Goal: Information Seeking & Learning: Learn about a topic

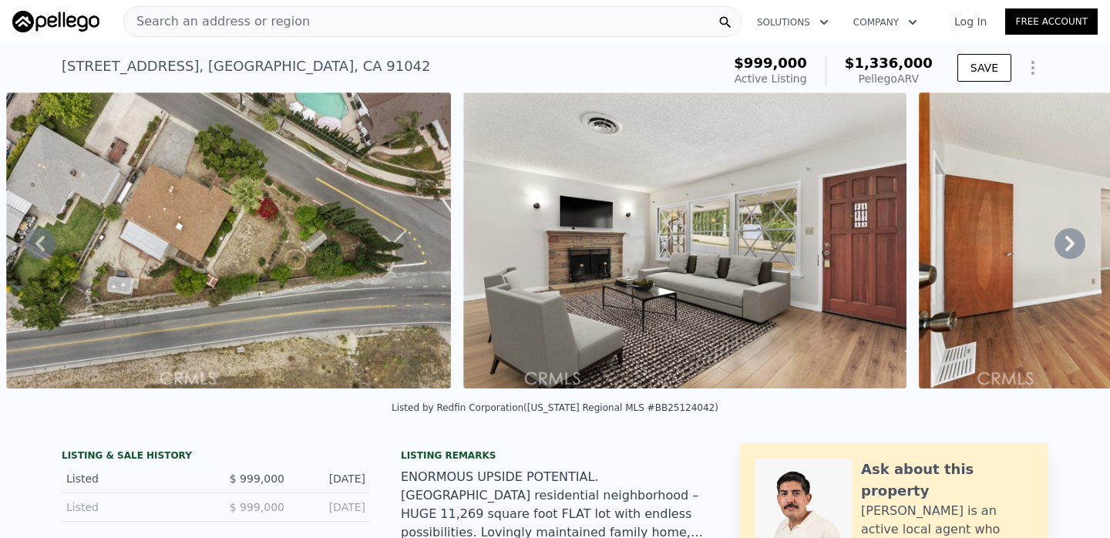
click at [388, 14] on div "Search an address or region" at bounding box center [432, 21] width 618 height 31
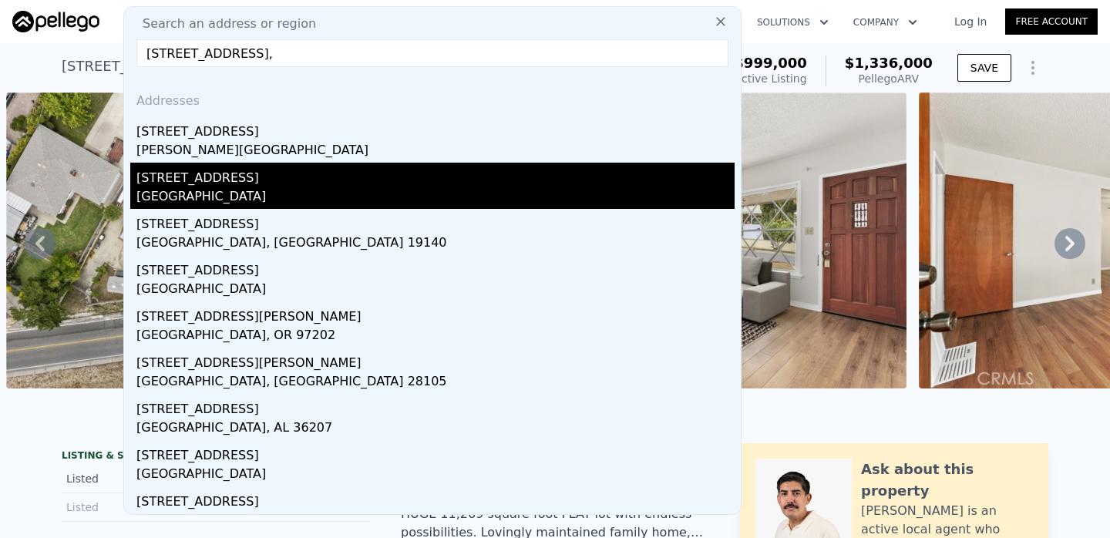
type input "3813 Franklin Street,"
click at [298, 189] on div "Los Angeles County, CA 91214" at bounding box center [435, 198] width 598 height 22
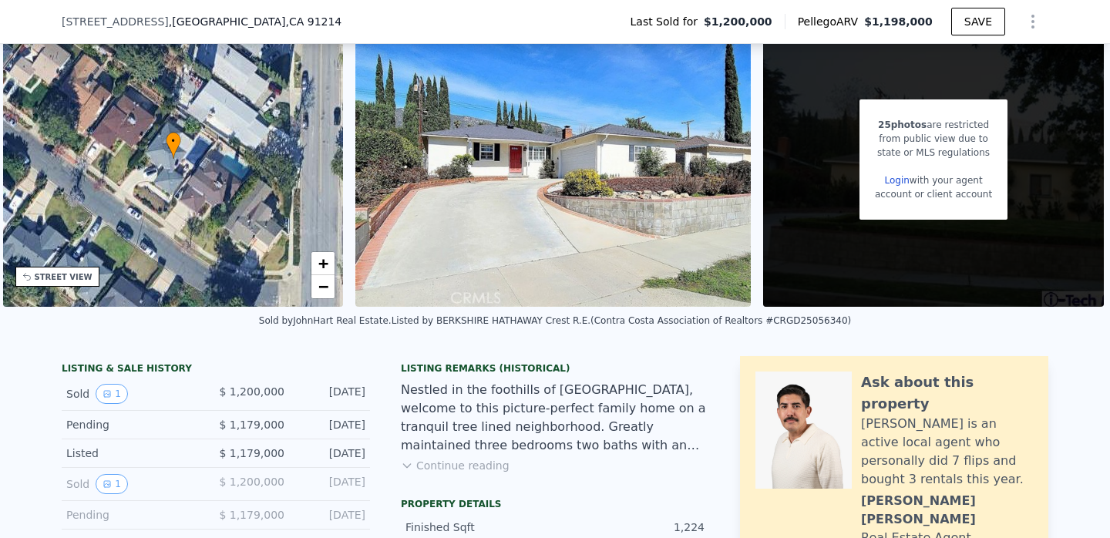
scroll to position [71, 0]
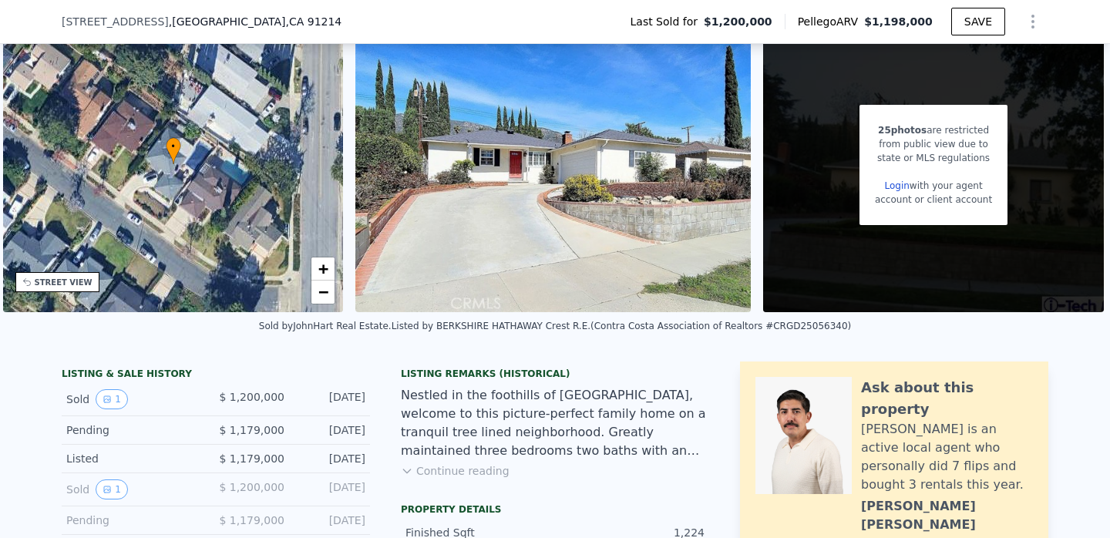
click at [473, 473] on button "Continue reading" at bounding box center [455, 470] width 109 height 15
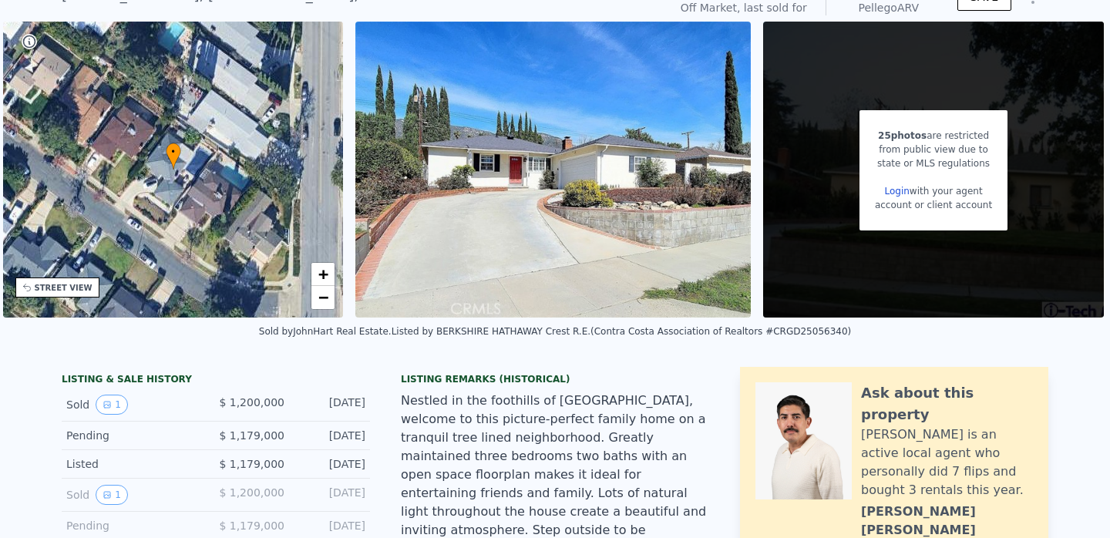
scroll to position [0, 0]
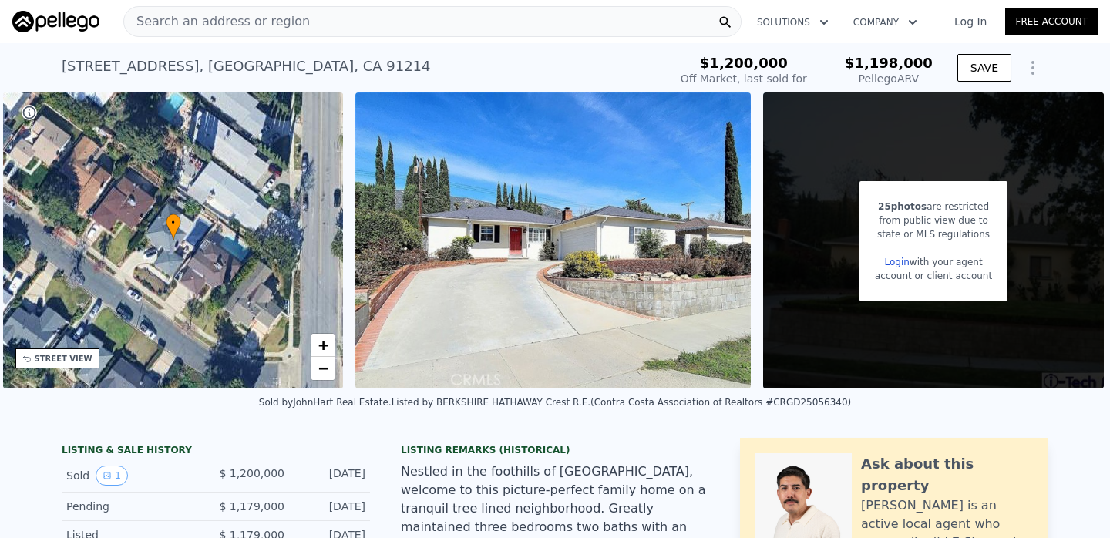
click at [288, 8] on div "Search an address or region" at bounding box center [217, 21] width 186 height 29
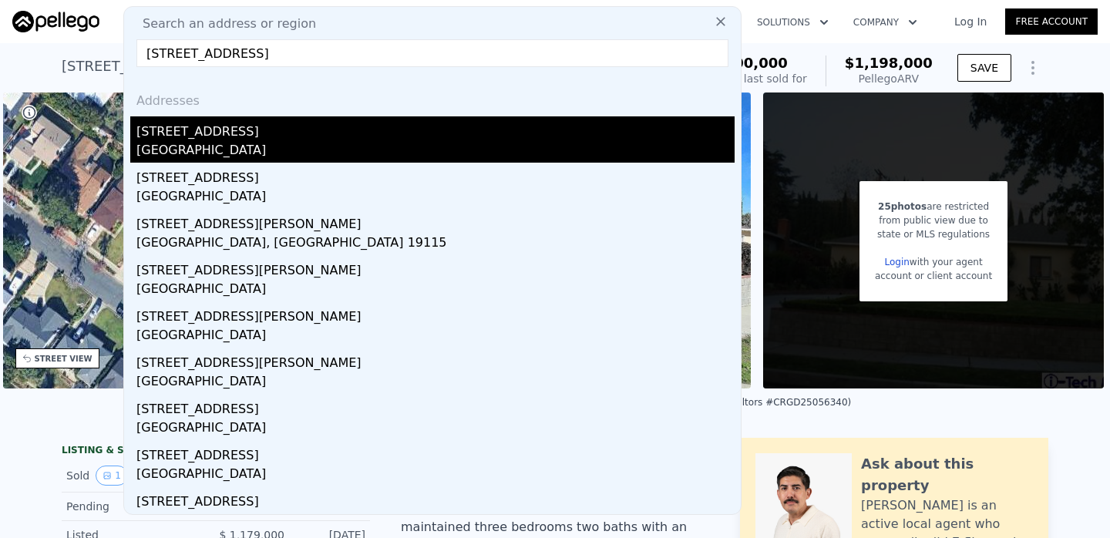
type input "9241 pali ave"
click at [207, 151] on div "Los Angeles, CA 91042" at bounding box center [435, 152] width 598 height 22
type input "3"
type input "1247"
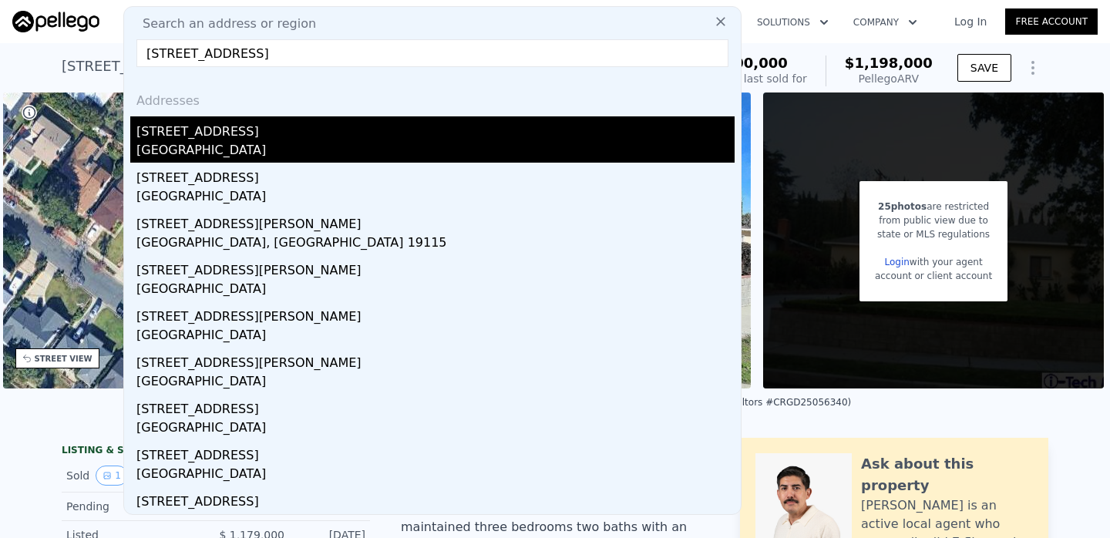
type input "1714"
type input "6600"
type input "9815"
checkbox input "true"
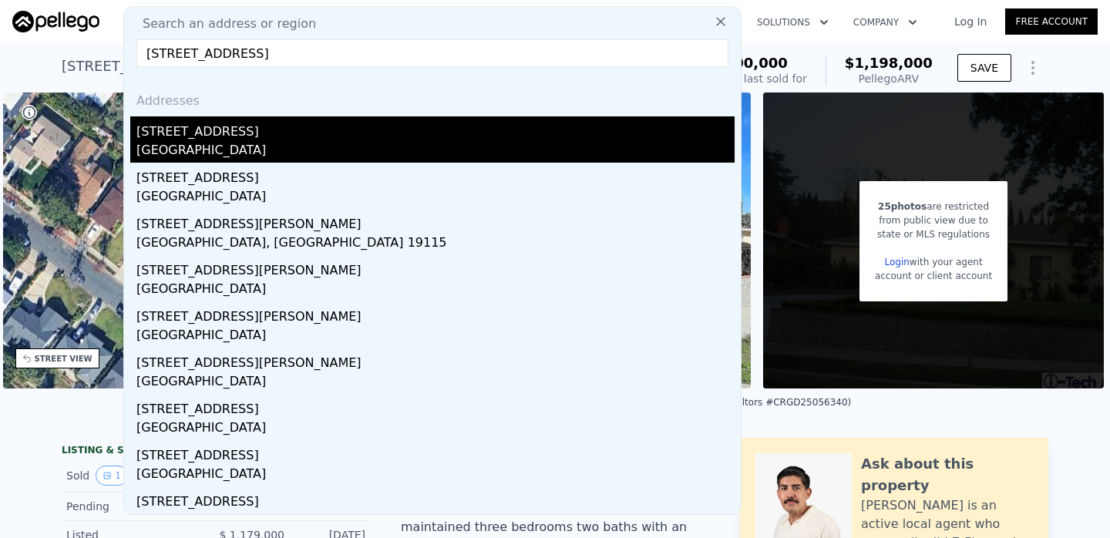
type input "$ 1,336,000"
type input "$ 175,350"
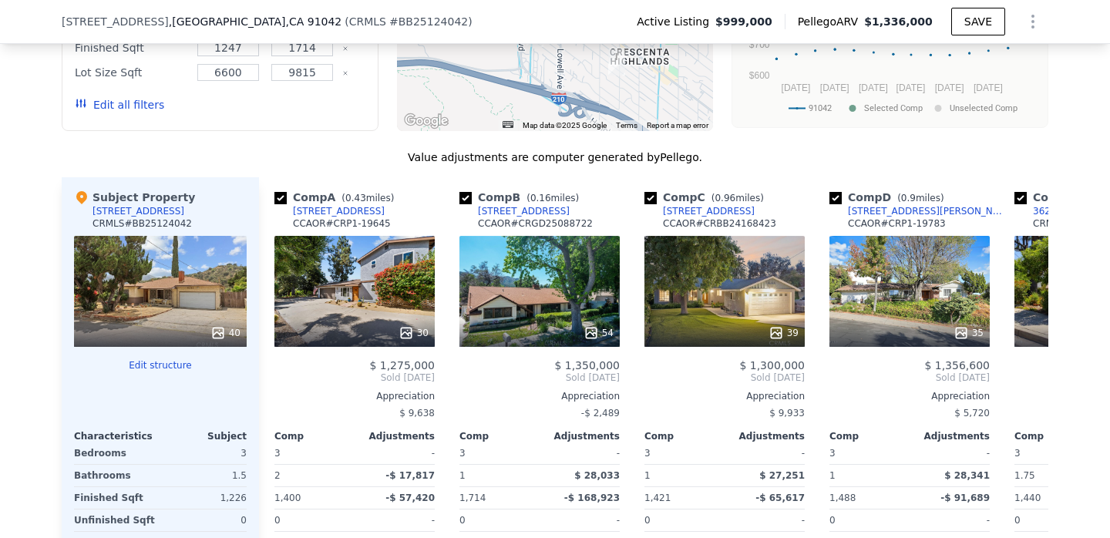
scroll to position [2139, 0]
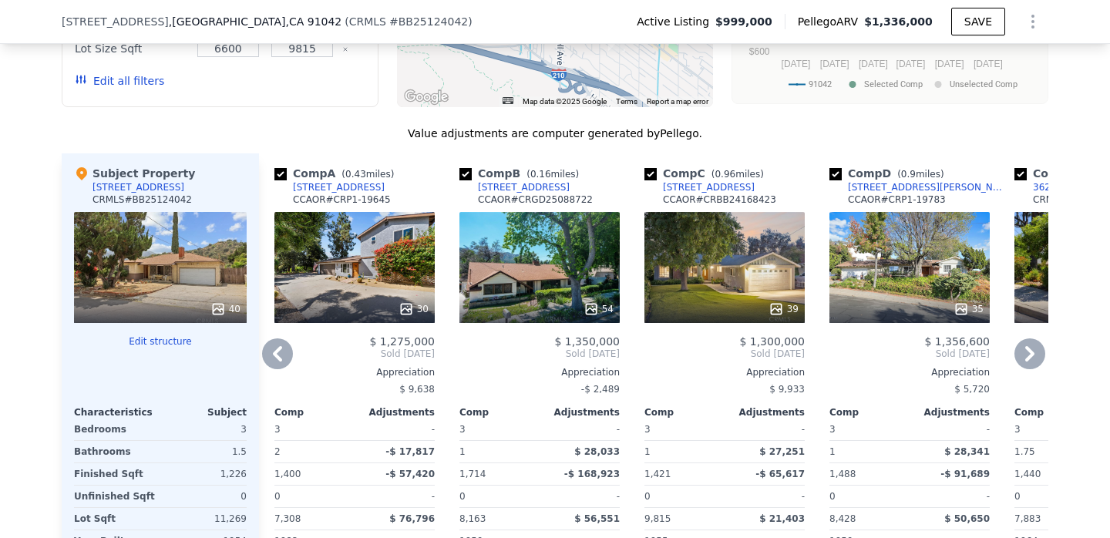
click at [547, 223] on div "54" at bounding box center [540, 267] width 160 height 111
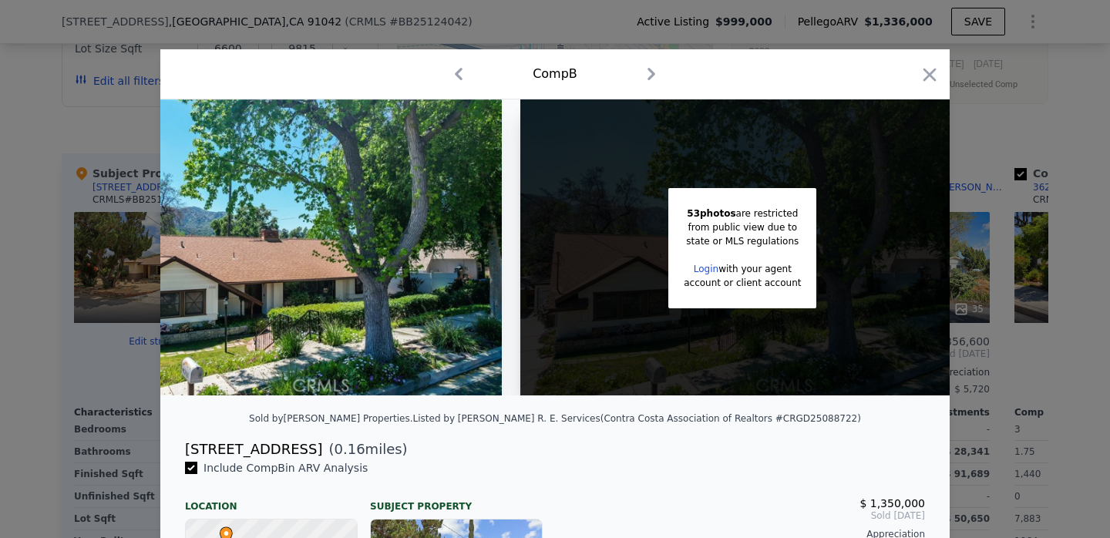
scroll to position [0, 125]
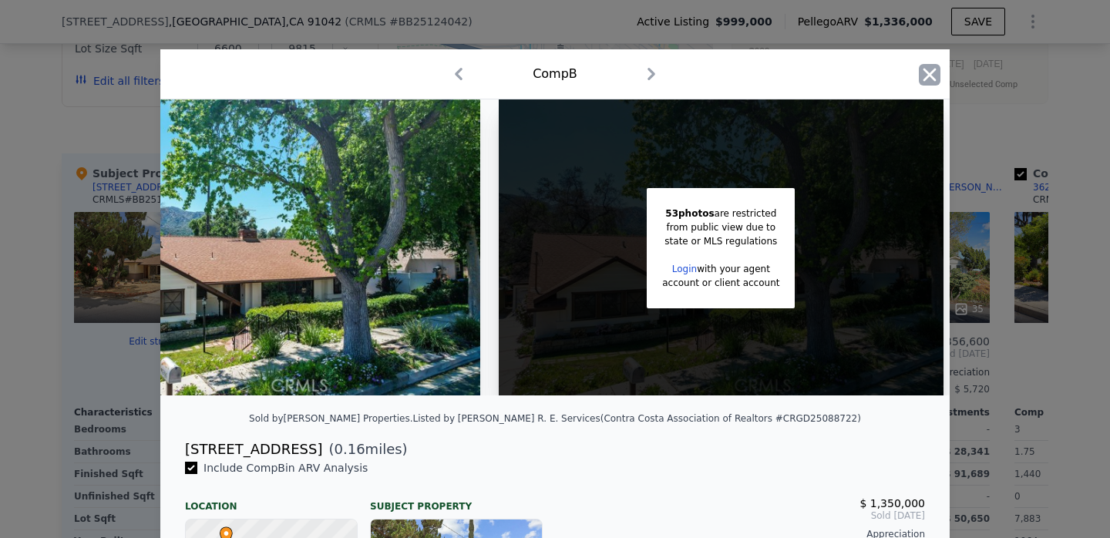
click at [921, 74] on icon "button" at bounding box center [930, 75] width 22 height 22
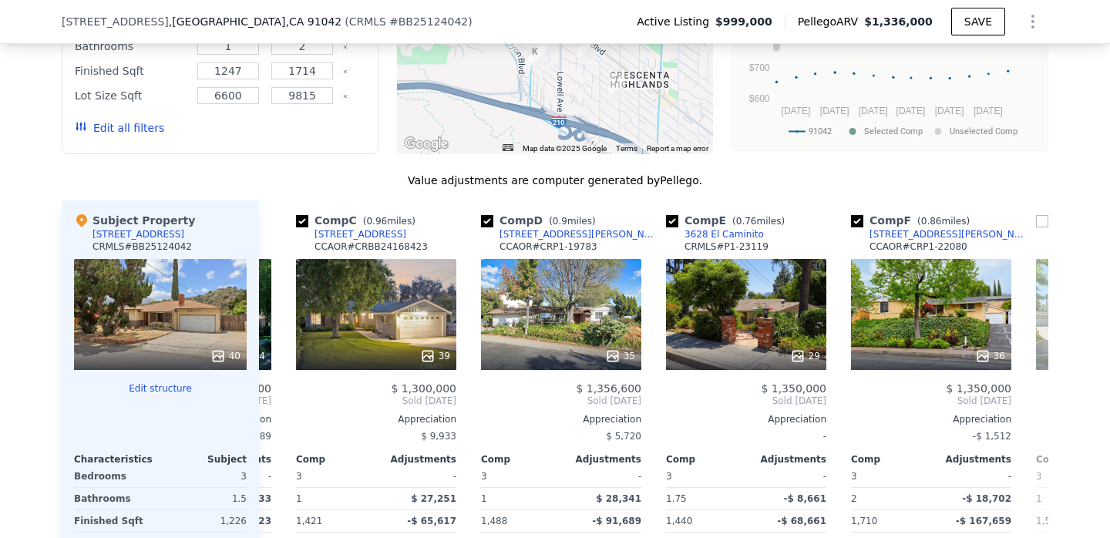
scroll to position [0, 353]
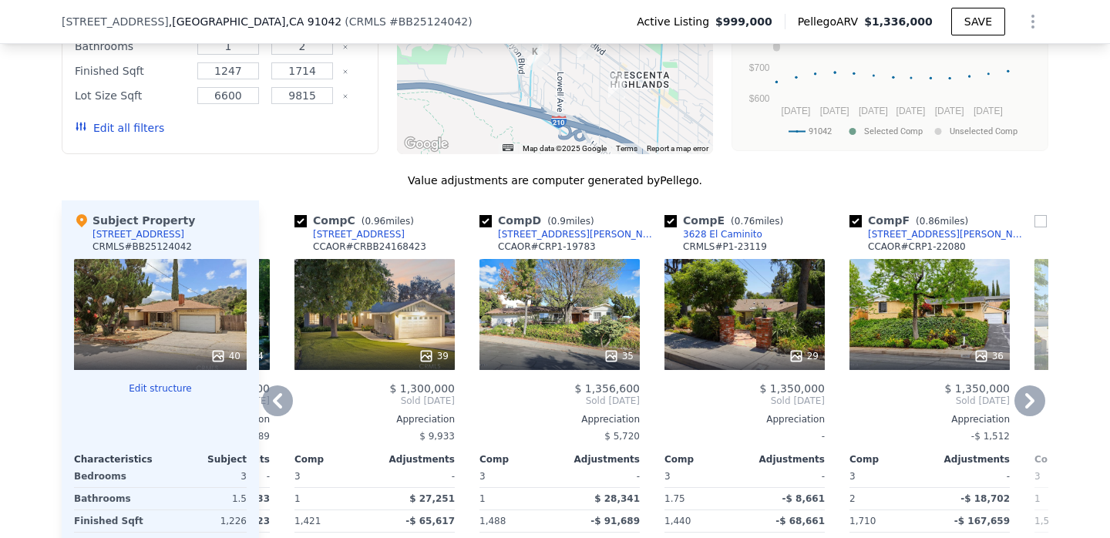
click at [530, 228] on div "[STREET_ADDRESS][PERSON_NAME]" at bounding box center [578, 234] width 160 height 12
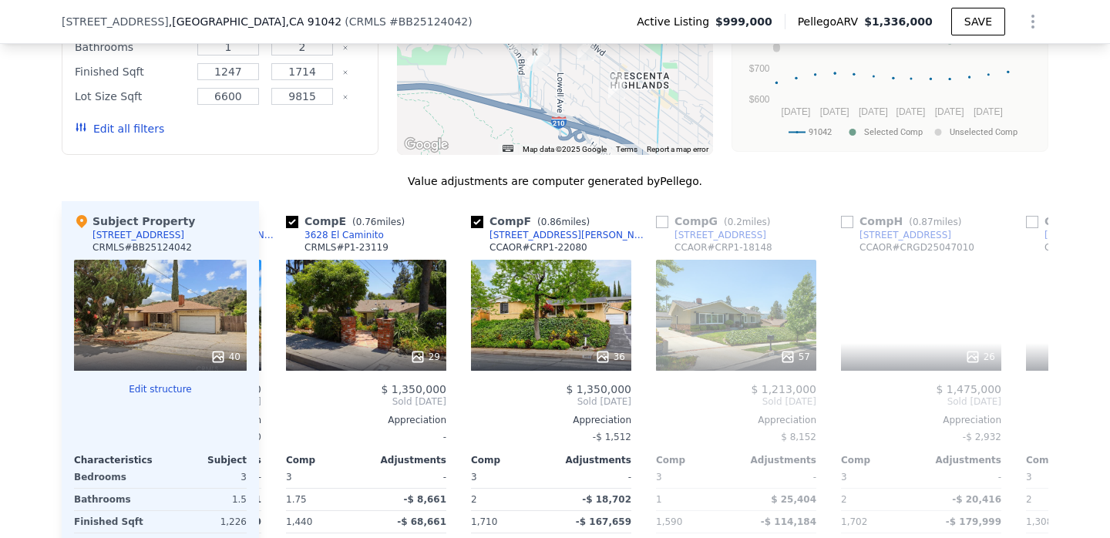
scroll to position [0, 733]
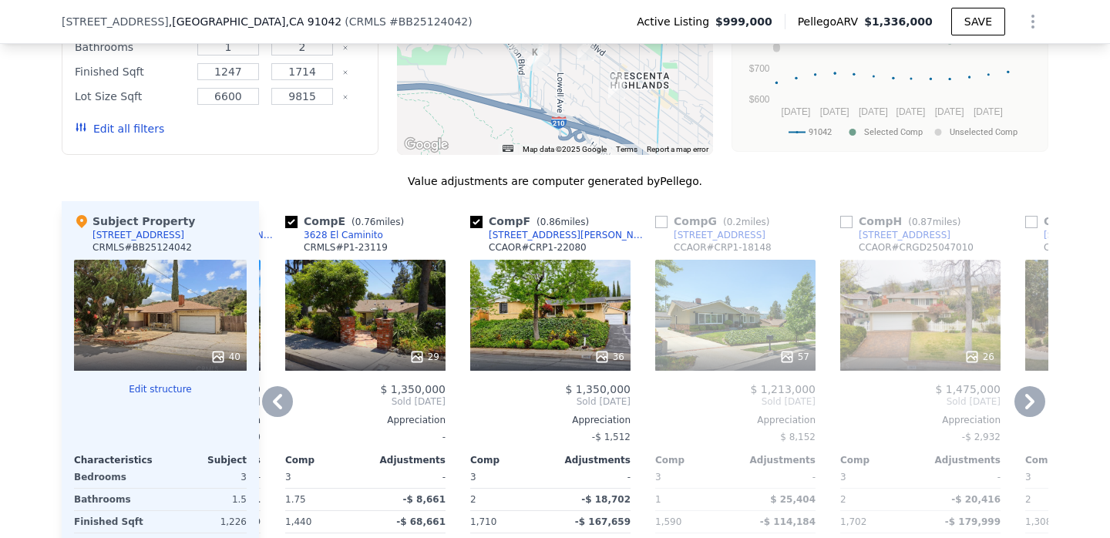
click at [352, 229] on div "3628 El Caminito" at bounding box center [343, 235] width 79 height 12
click at [529, 229] on div "[STREET_ADDRESS][PERSON_NAME]" at bounding box center [569, 235] width 160 height 12
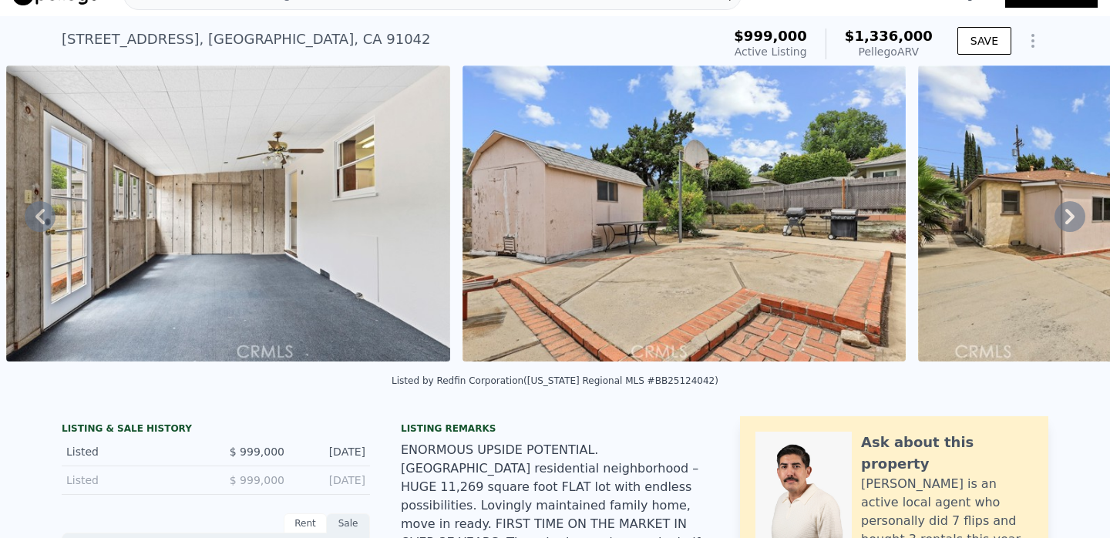
scroll to position [0, 0]
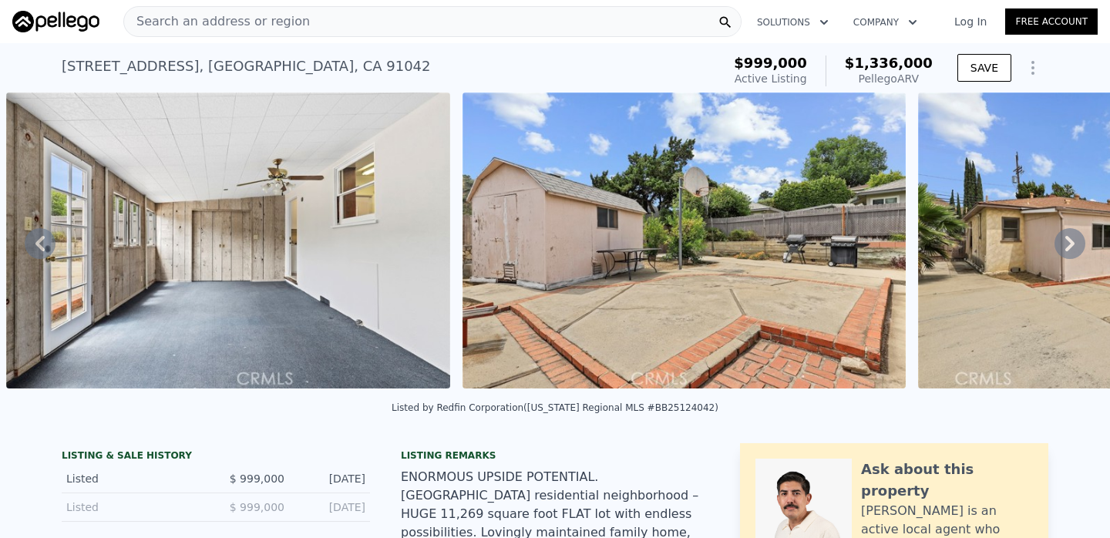
click at [544, 23] on div "Search an address or region" at bounding box center [432, 21] width 618 height 31
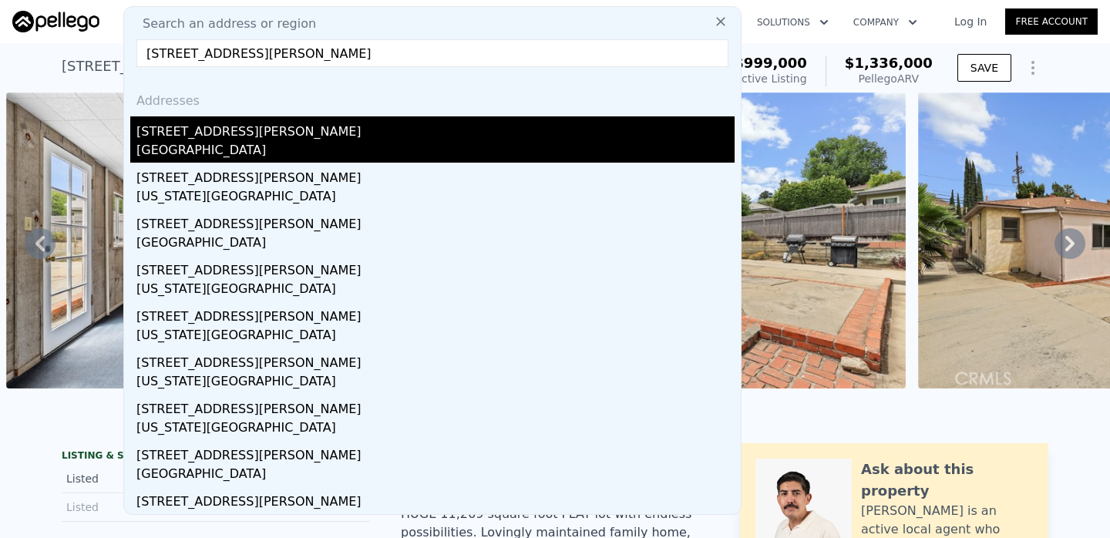
type input "7809 troost ave n"
click at [269, 149] on div "Los Angeles, CA 91605" at bounding box center [435, 152] width 598 height 22
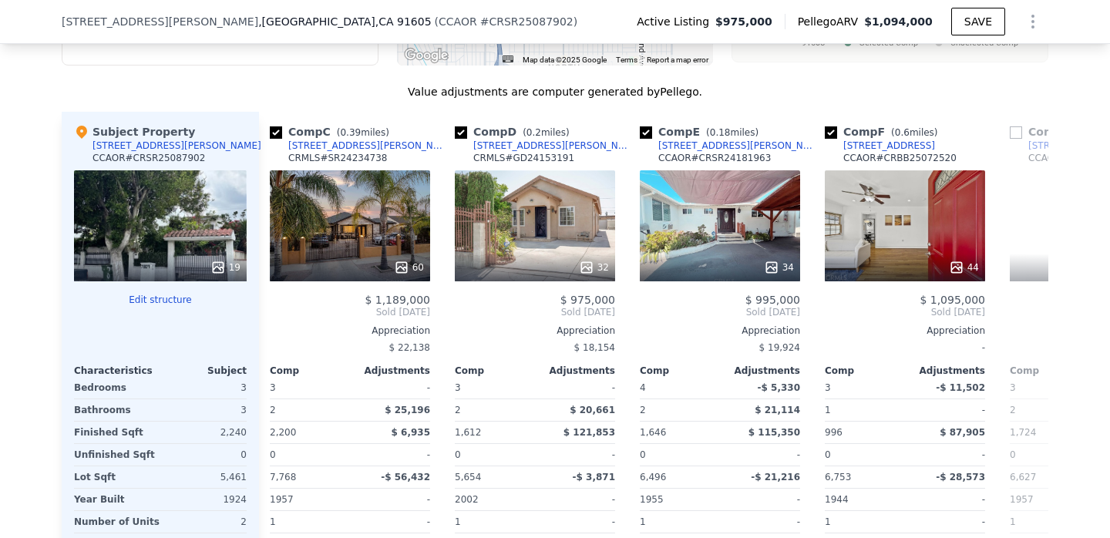
scroll to position [0, 382]
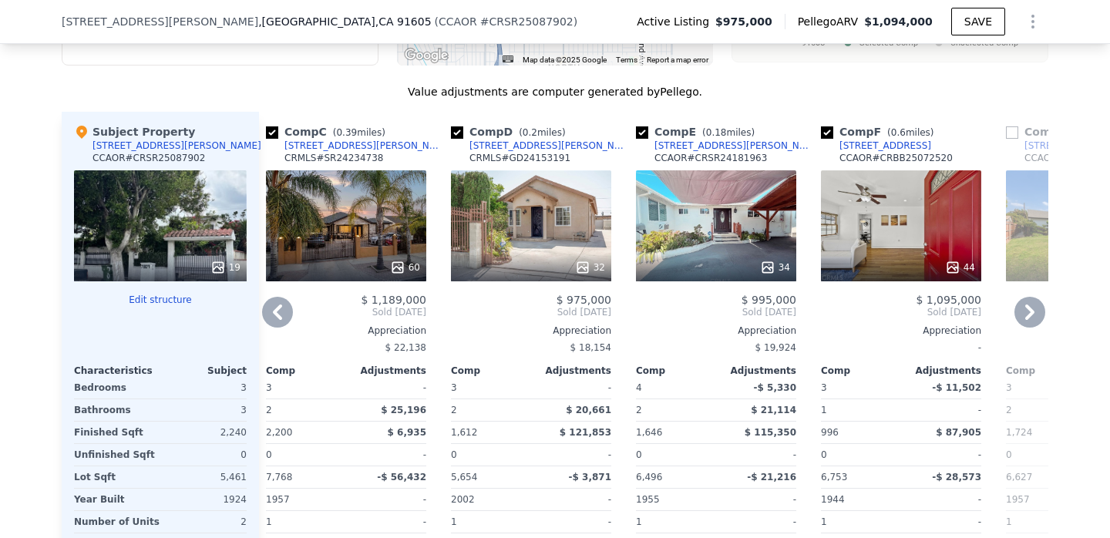
click at [376, 170] on div "60" at bounding box center [346, 225] width 160 height 111
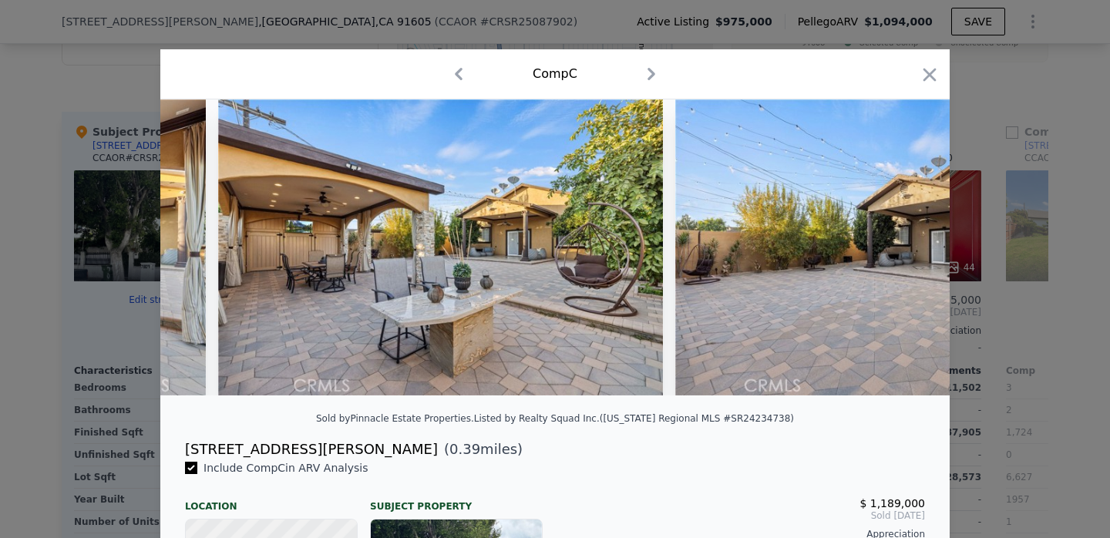
scroll to position [0, 25171]
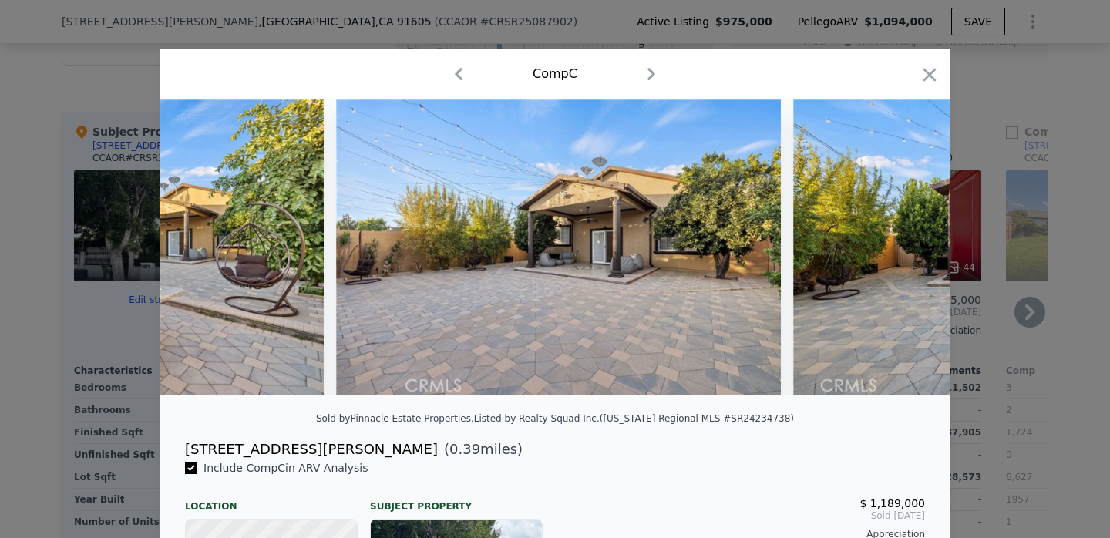
drag, startPoint x: 924, startPoint y: 67, endPoint x: 508, endPoint y: 235, distance: 448.3
click at [924, 67] on icon "button" at bounding box center [930, 75] width 22 height 22
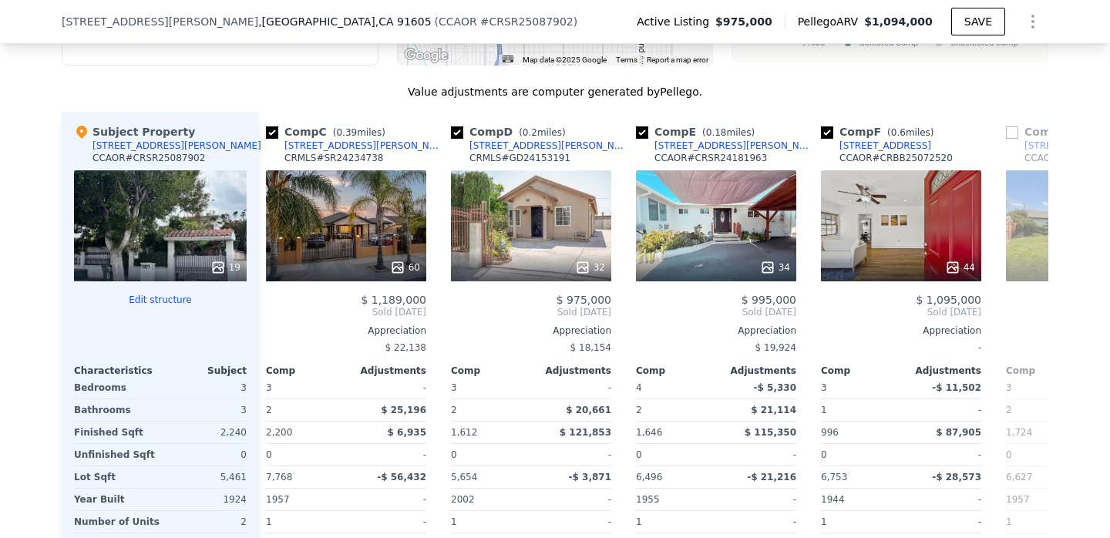
click at [218, 170] on div "19" at bounding box center [160, 225] width 173 height 111
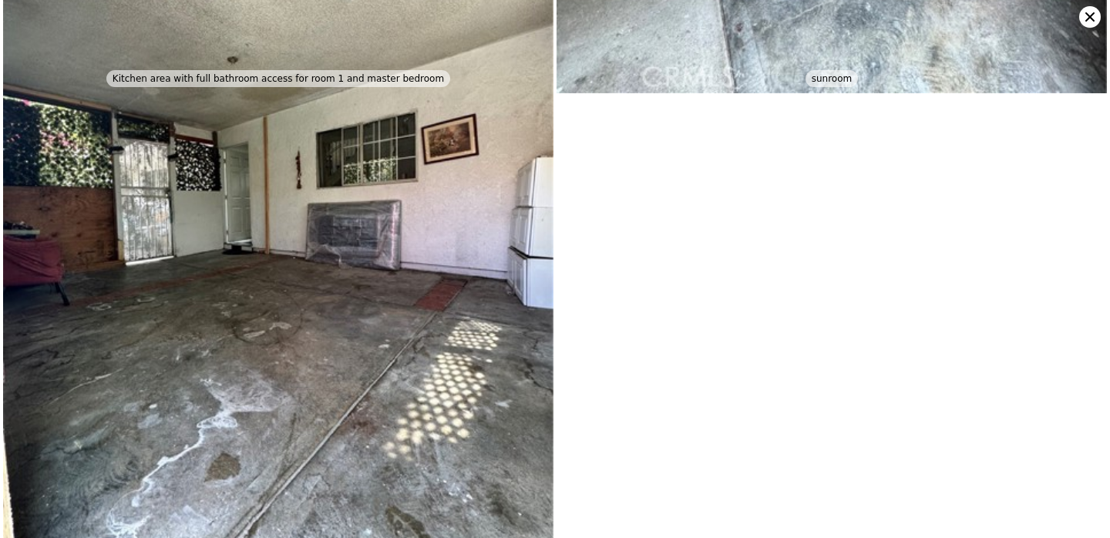
scroll to position [4665, 0]
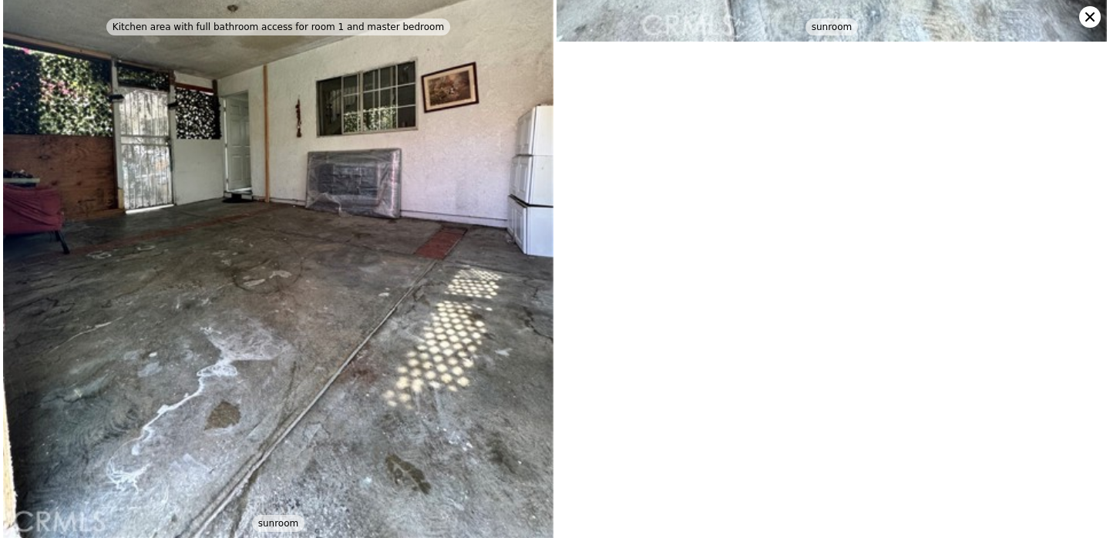
click at [1086, 21] on icon at bounding box center [1090, 16] width 9 height 9
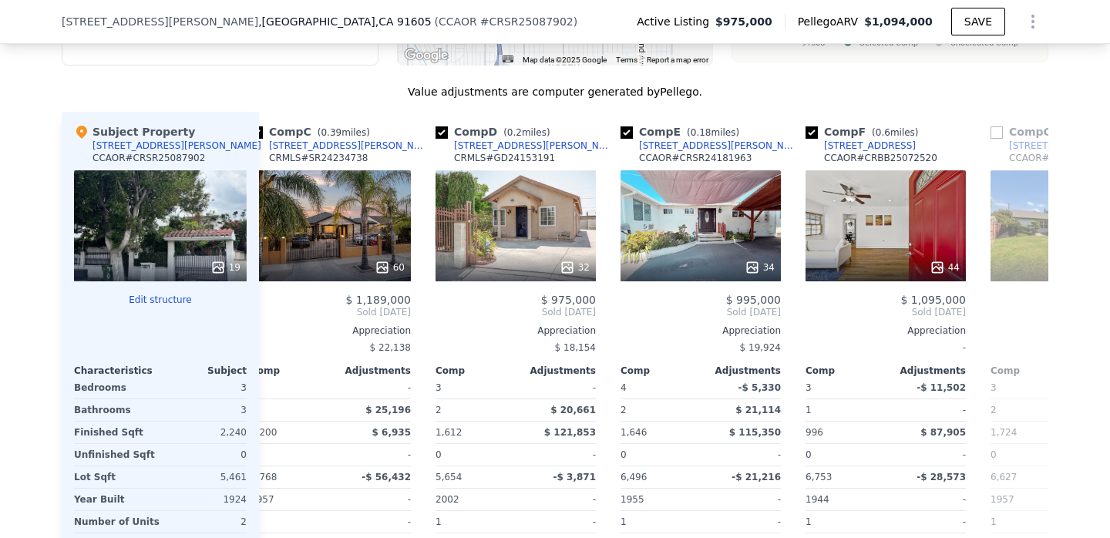
scroll to position [0, 415]
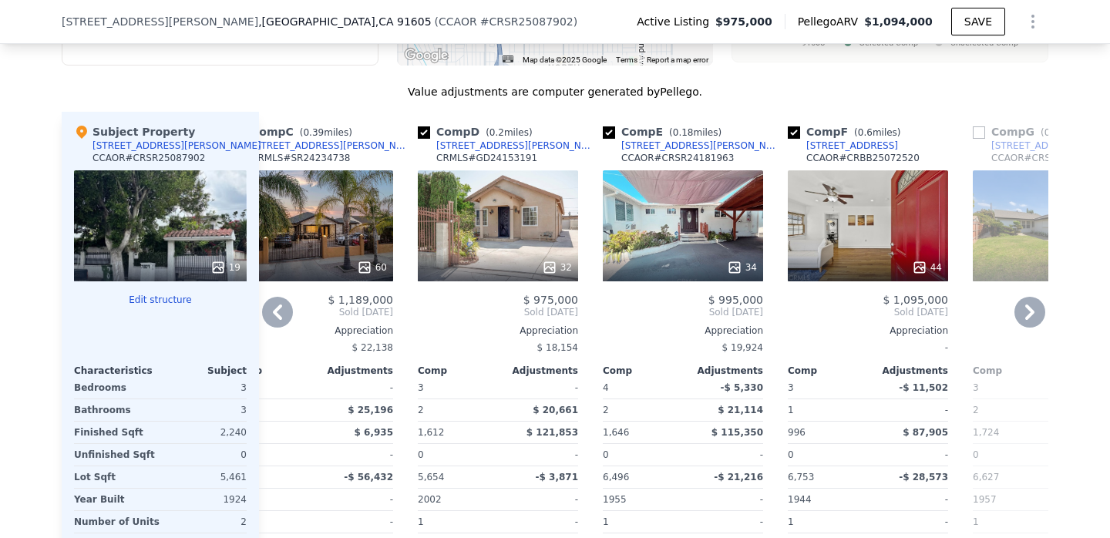
click at [891, 170] on div "44" at bounding box center [868, 225] width 160 height 111
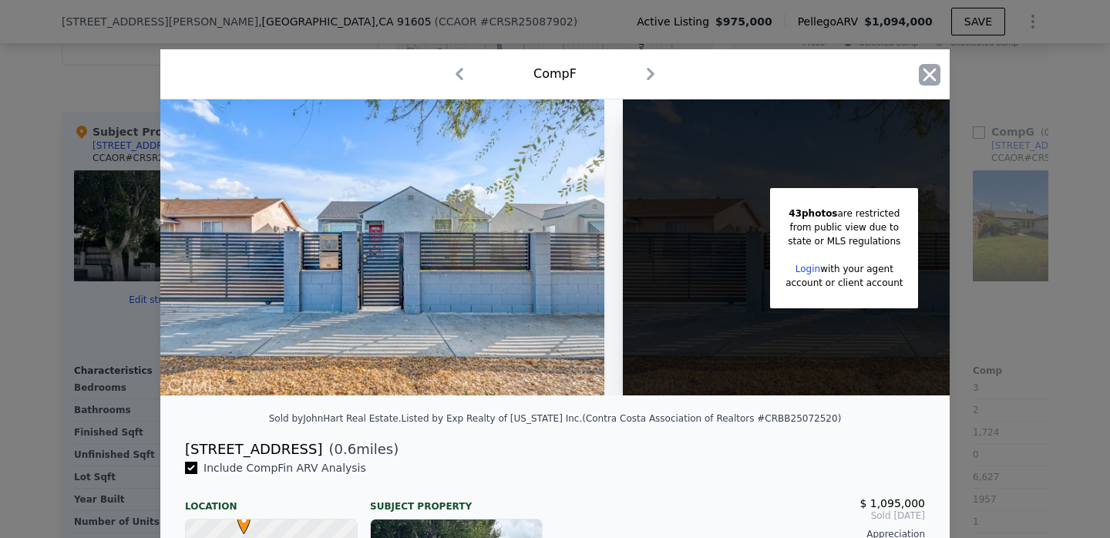
click at [925, 73] on icon "button" at bounding box center [930, 75] width 22 height 22
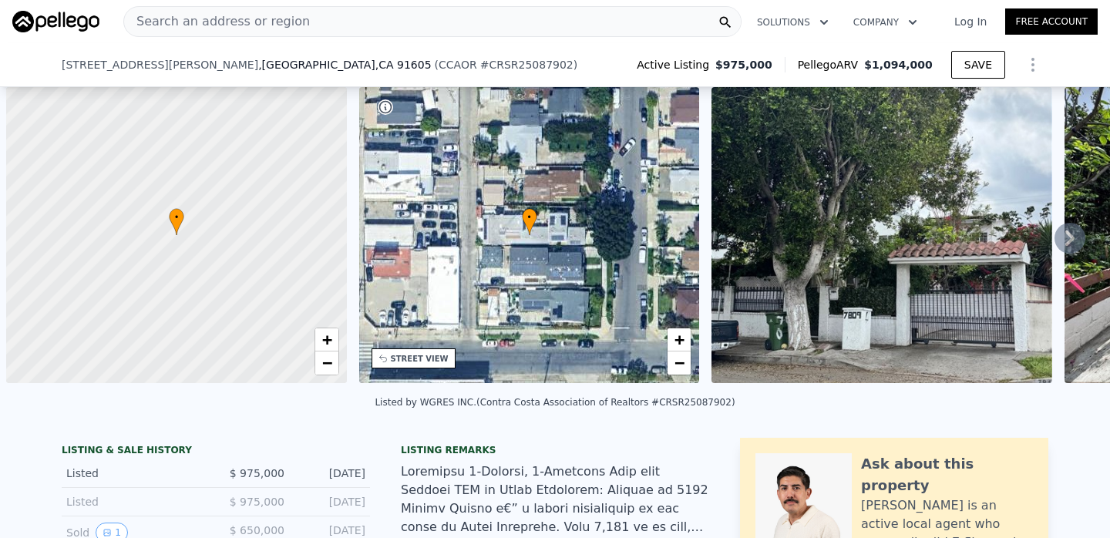
scroll to position [0, 6]
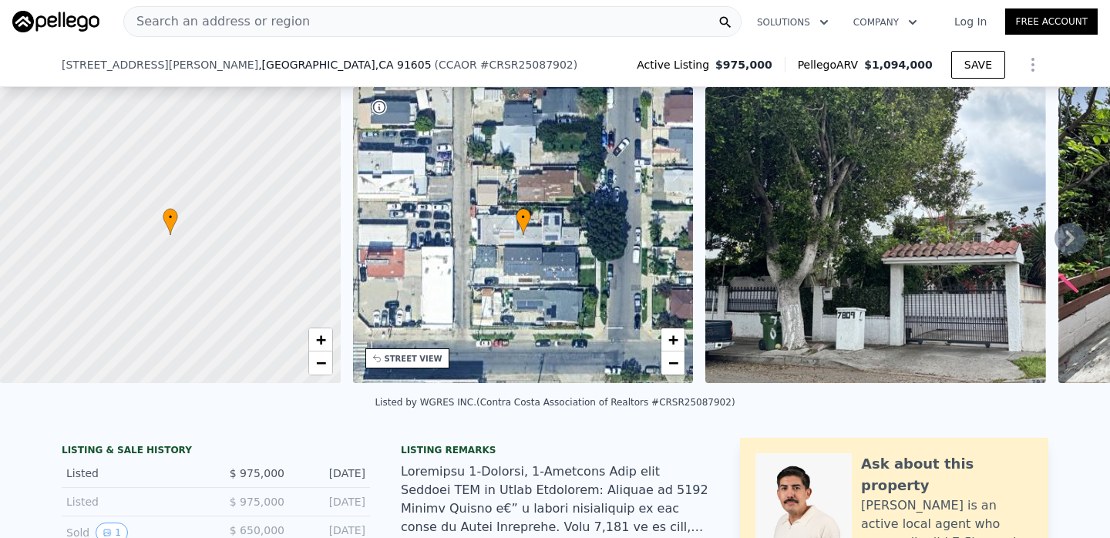
click at [381, 28] on div "Search an address or region" at bounding box center [432, 21] width 618 height 31
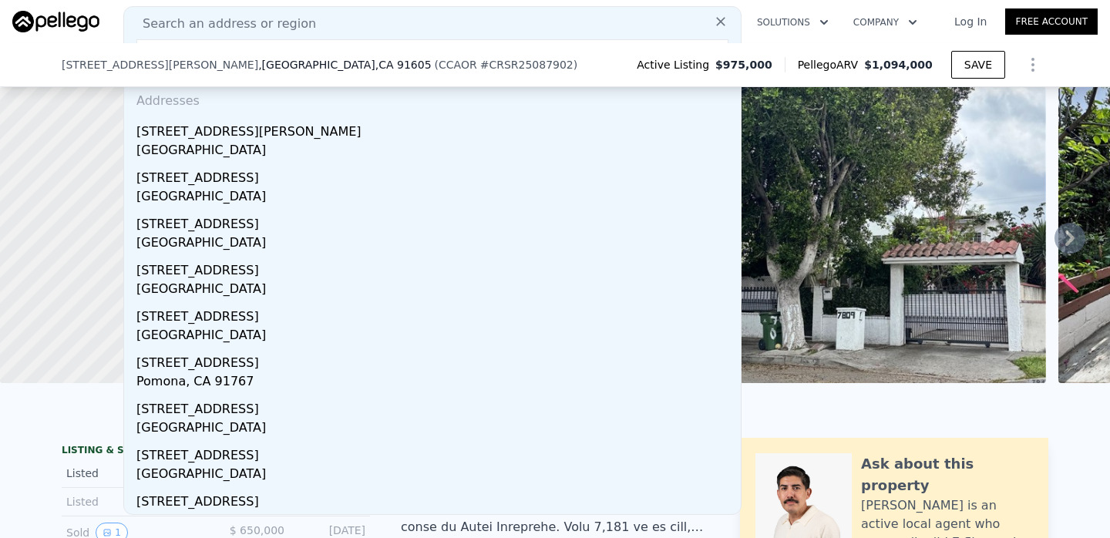
type input "869 f street san bern"
click at [267, 26] on span "Search an address or region" at bounding box center [223, 24] width 186 height 19
click at [251, 15] on span "Search an address or region" at bounding box center [223, 24] width 186 height 19
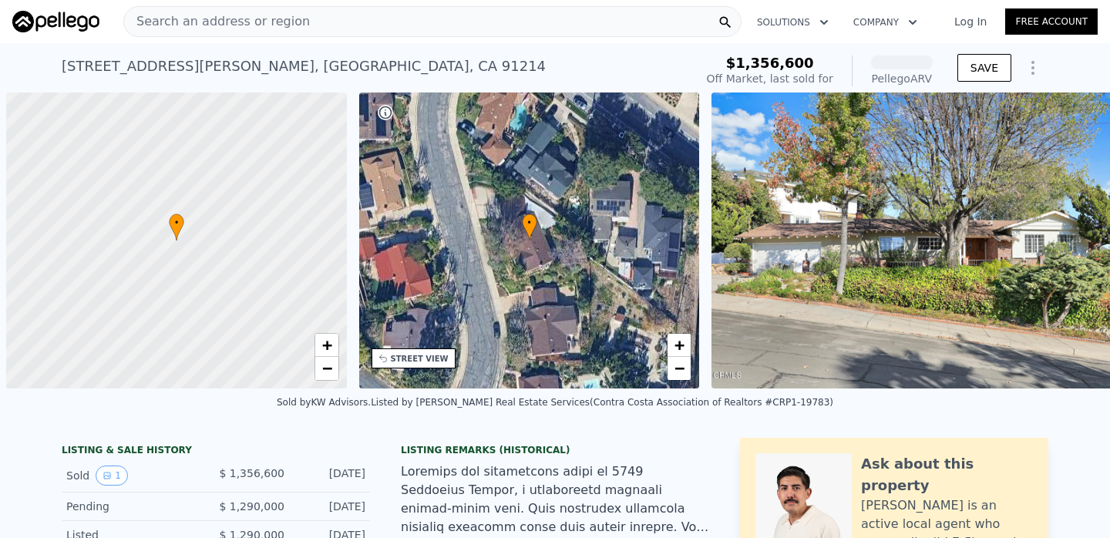
scroll to position [0, 6]
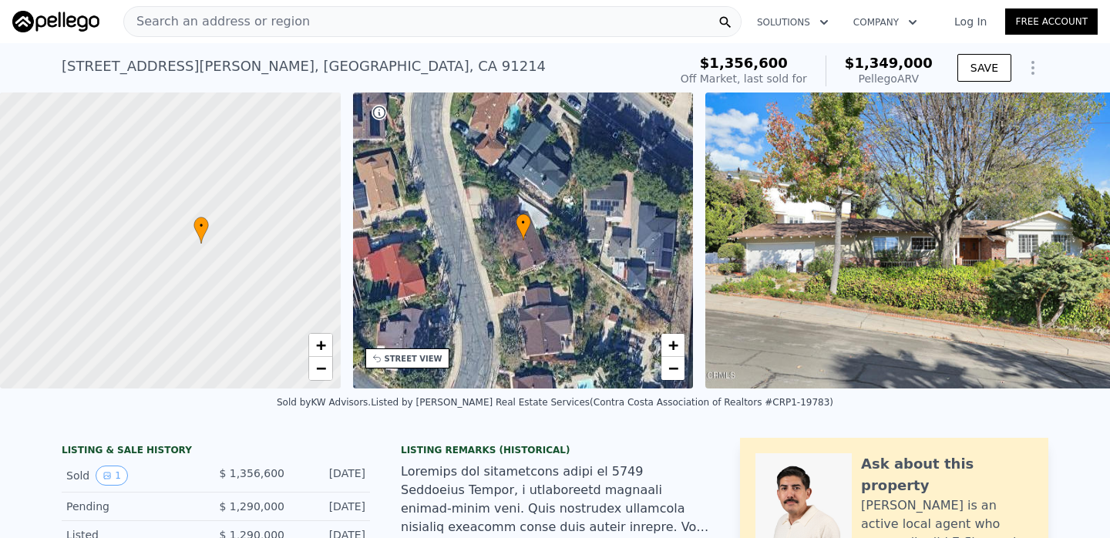
drag, startPoint x: 146, startPoint y: 205, endPoint x: 177, endPoint y: 208, distance: 31.0
click at [177, 208] on div at bounding box center [170, 240] width 409 height 355
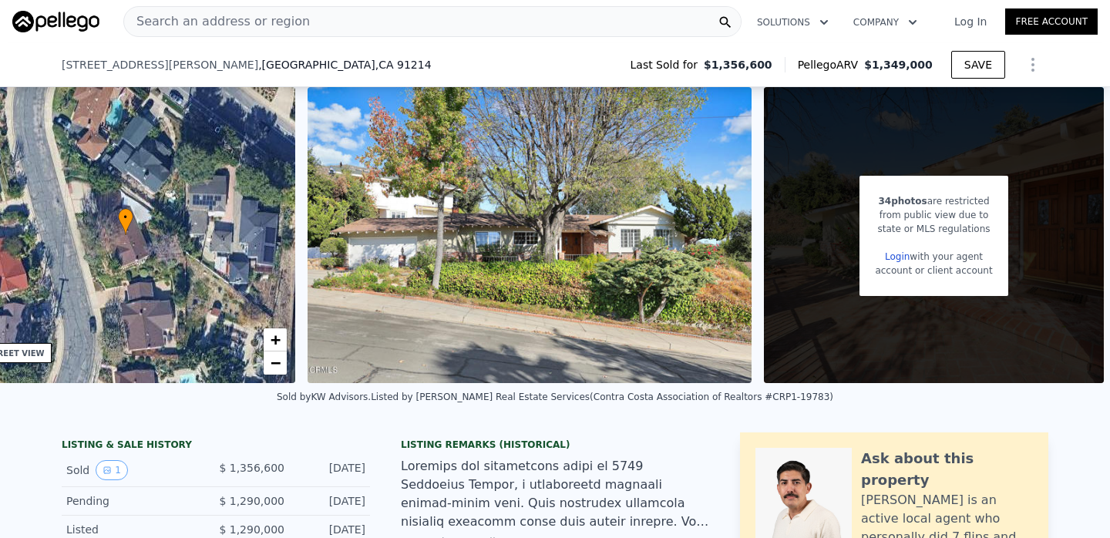
scroll to position [910, 0]
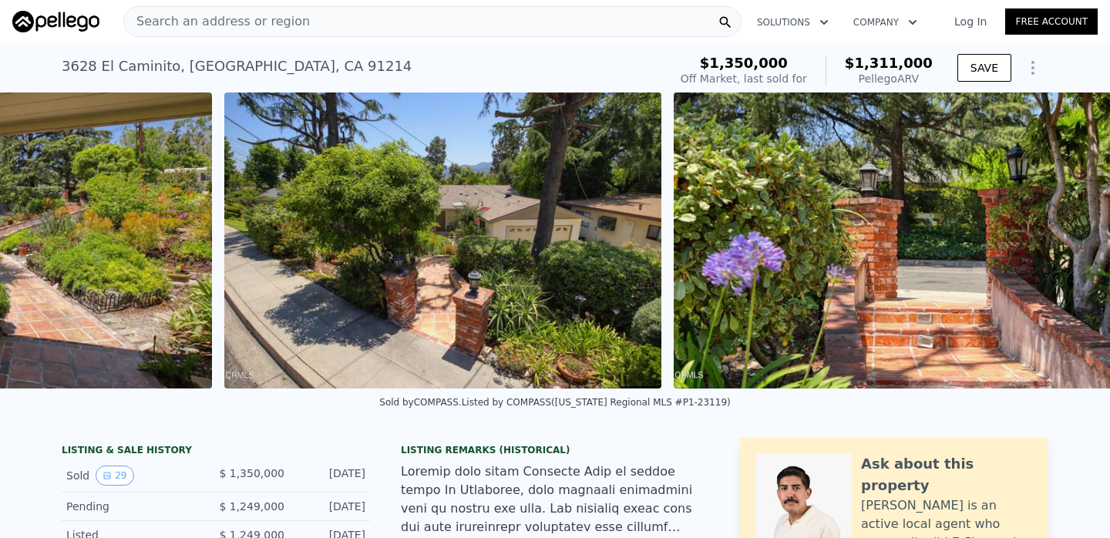
scroll to position [0, 12719]
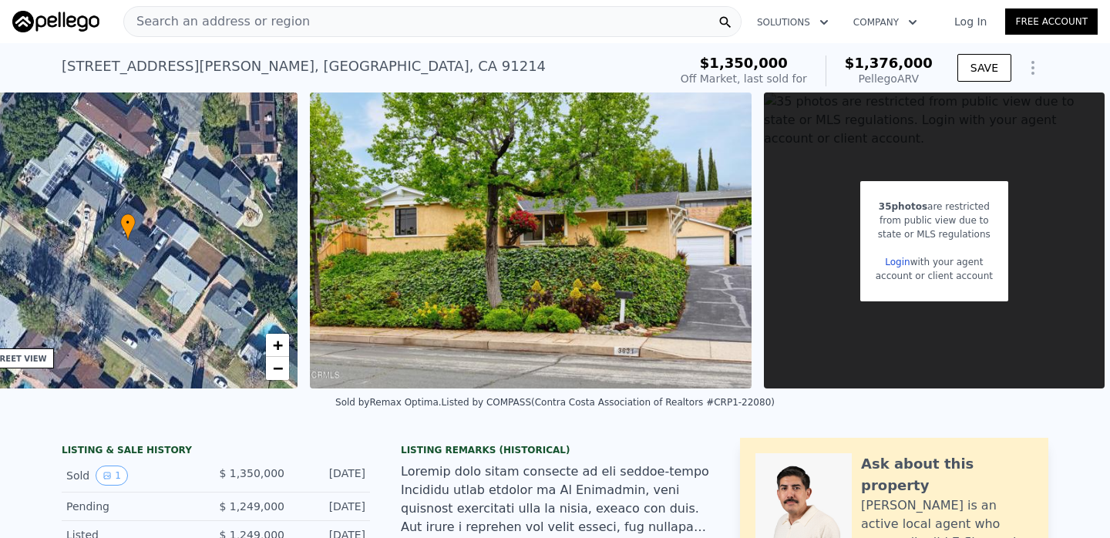
click at [561, 26] on div "Search an address or region" at bounding box center [432, 21] width 618 height 31
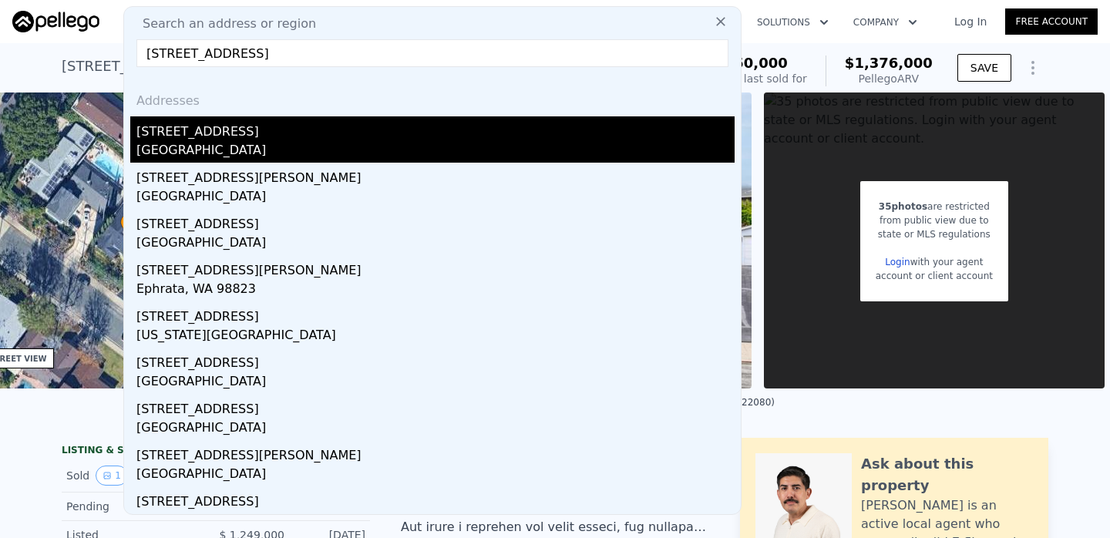
type input "[STREET_ADDRESS]"
click at [416, 139] on div "[STREET_ADDRESS]" at bounding box center [435, 128] width 598 height 25
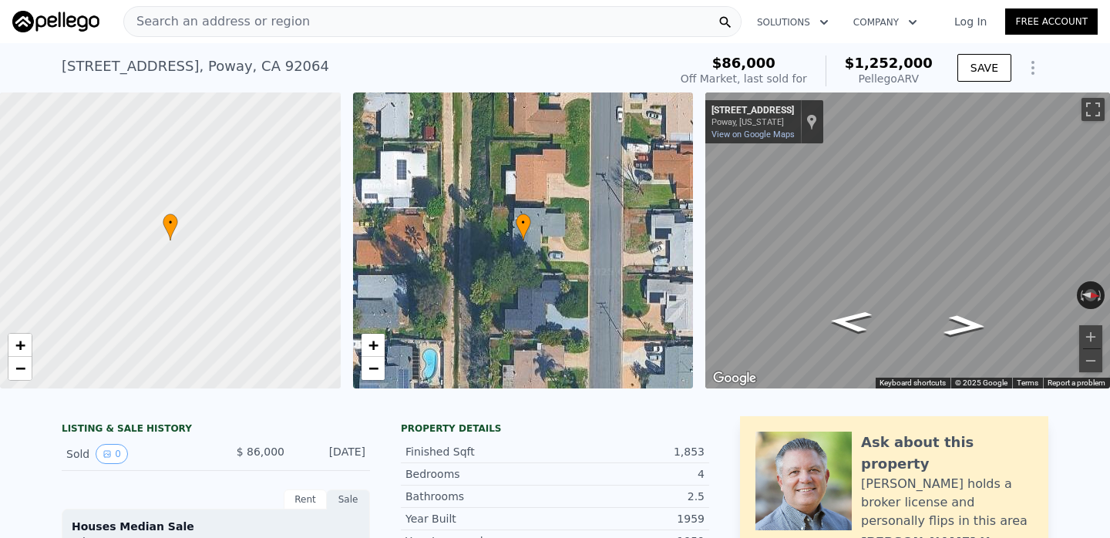
scroll to position [23, 0]
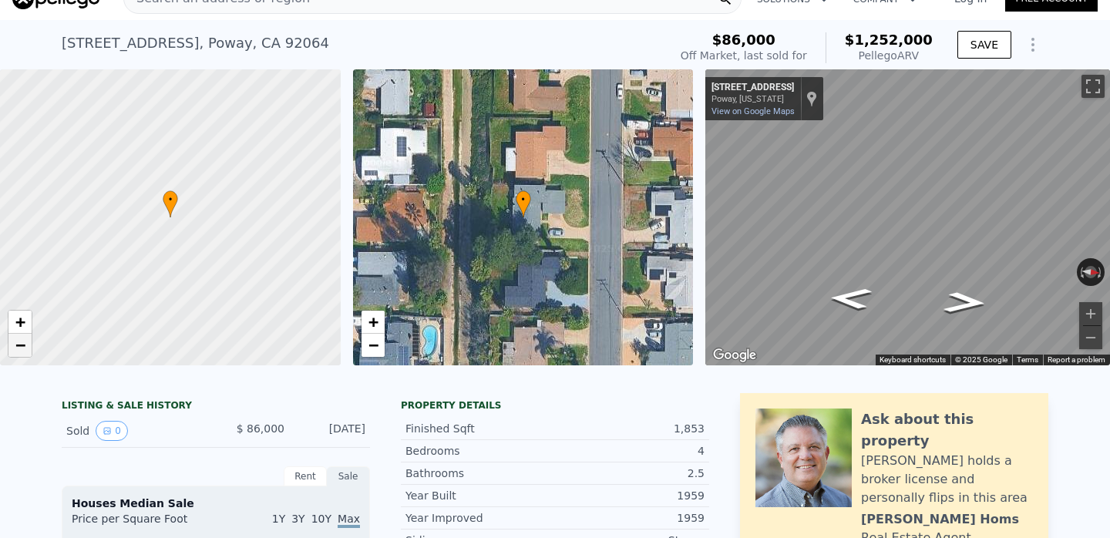
click at [24, 346] on span "−" at bounding box center [20, 344] width 10 height 19
drag, startPoint x: 104, startPoint y: 233, endPoint x: 101, endPoint y: 264, distance: 31.8
click at [103, 271] on div at bounding box center [170, 217] width 409 height 355
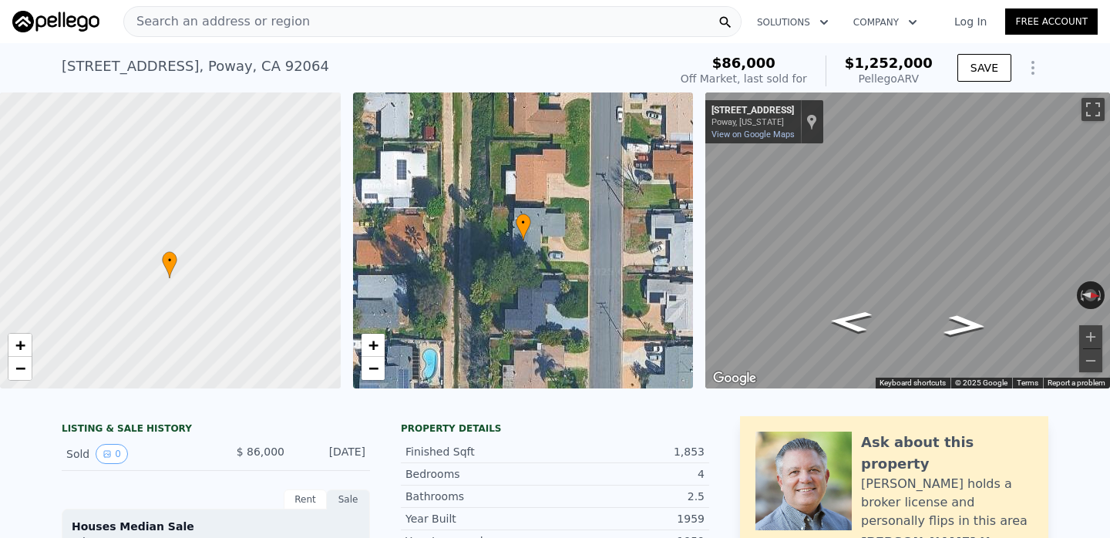
click at [333, 19] on div "Search an address or region" at bounding box center [432, 21] width 618 height 31
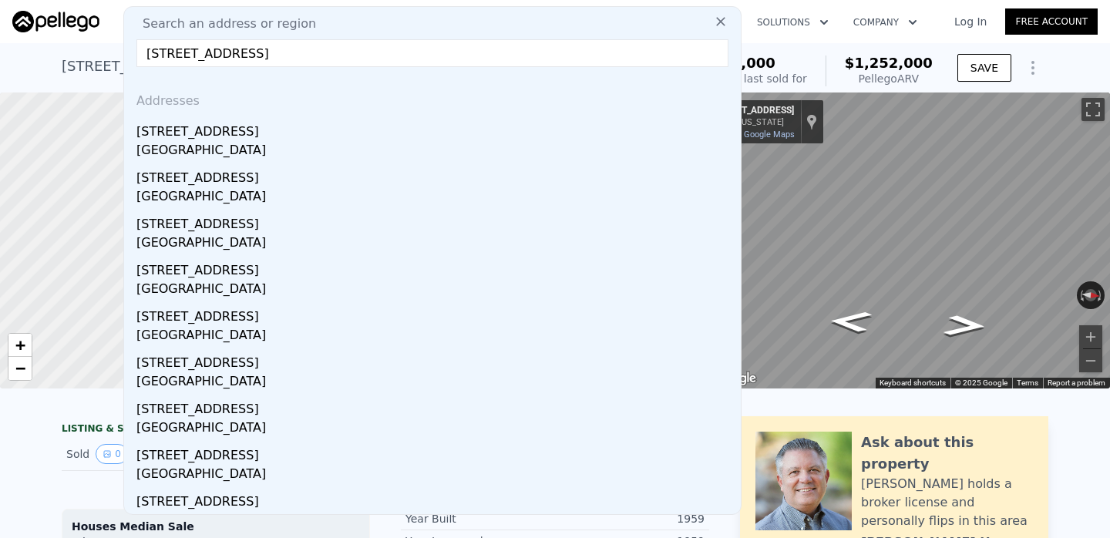
type input "[STREET_ADDRESS]"
